Goal: Find contact information: Find contact information

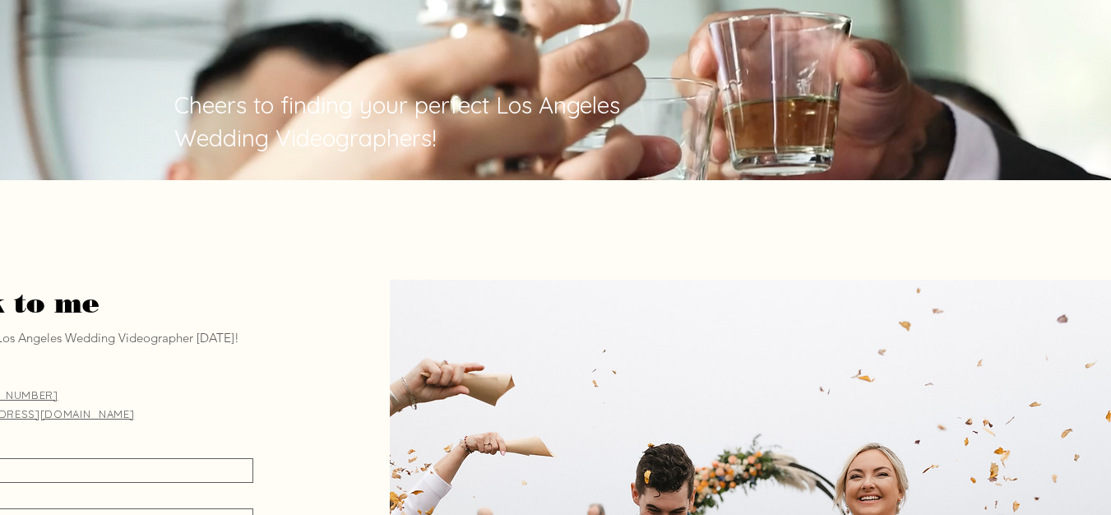
scroll to position [8190, 0]
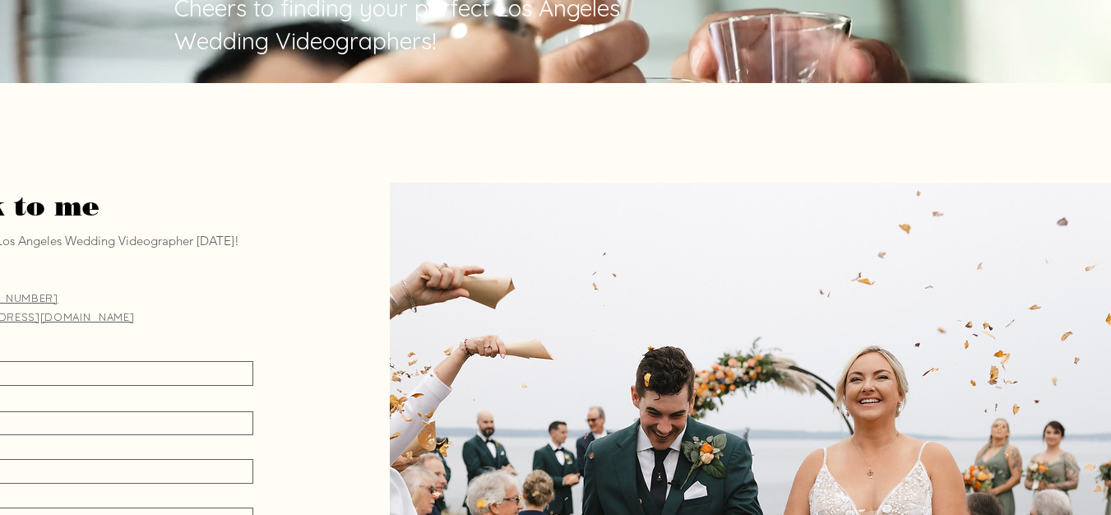
click at [77, 310] on span "[EMAIL_ADDRESS][DOMAIN_NAME]" at bounding box center [36, 316] width 196 height 13
drag, startPoint x: 77, startPoint y: 184, endPoint x: 127, endPoint y: 182, distance: 50.2
click at [127, 307] on p "[EMAIL_ADDRESS][DOMAIN_NAME]" at bounding box center [98, 316] width 320 height 19
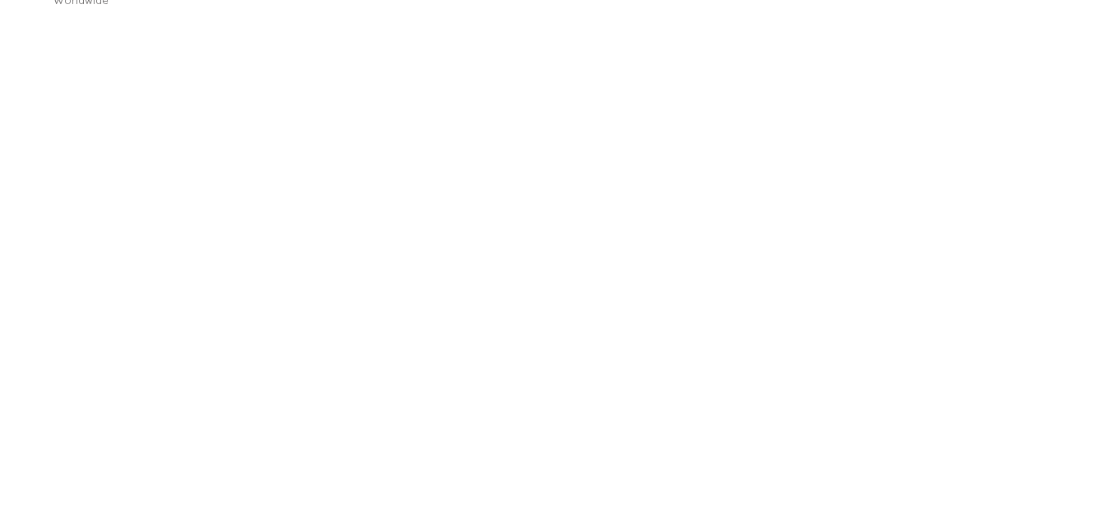
scroll to position [0, 0]
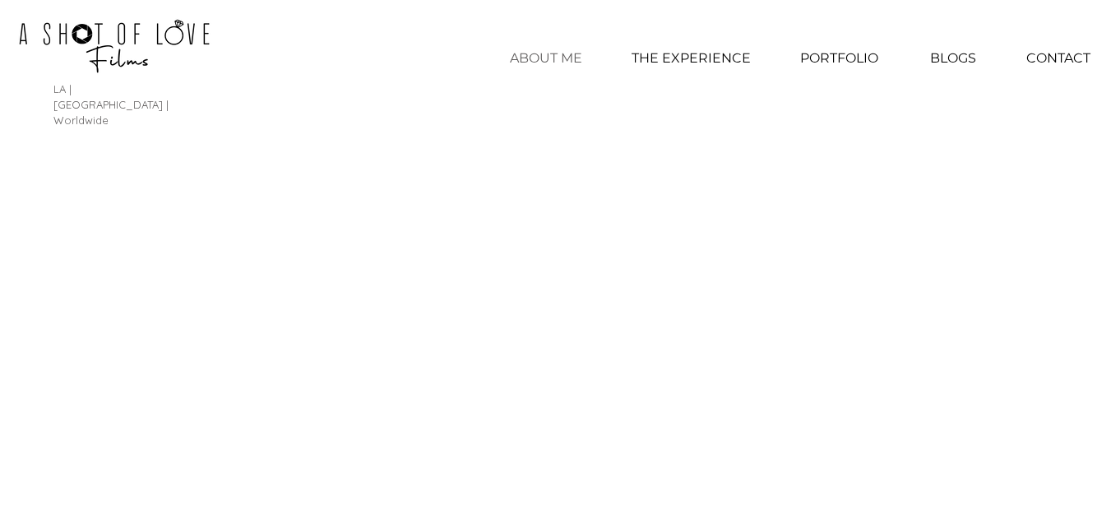
click at [556, 68] on p "ABOUT ME" at bounding box center [545, 58] width 89 height 41
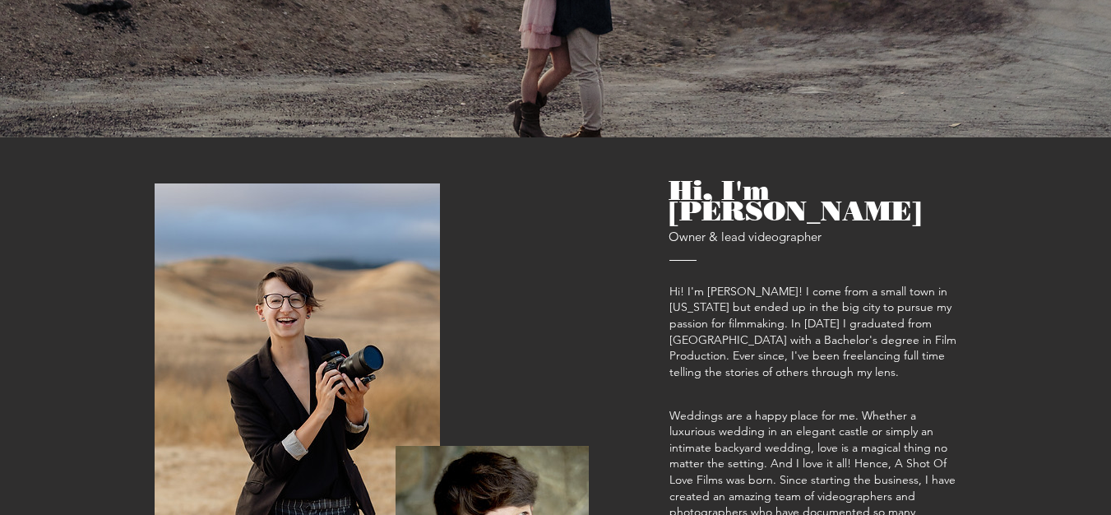
scroll to position [493, 0]
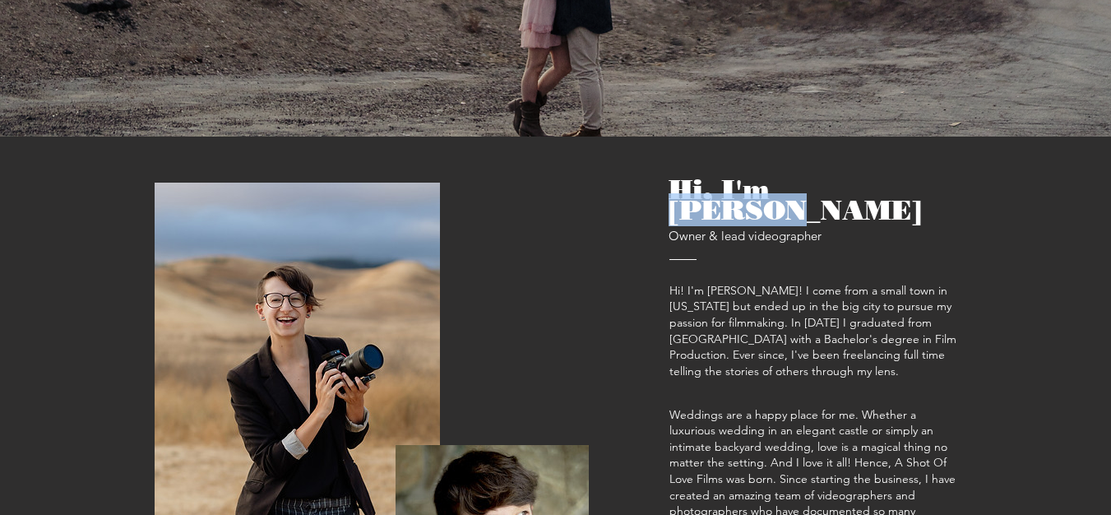
drag, startPoint x: 777, startPoint y: 155, endPoint x: 882, endPoint y: 159, distance: 105.3
click at [882, 178] on h2 "Hi, I'm [PERSON_NAME] & lead videographer" at bounding box center [812, 211] width 289 height 67
copy span "Caitlin"
